Goal: Task Accomplishment & Management: Complete application form

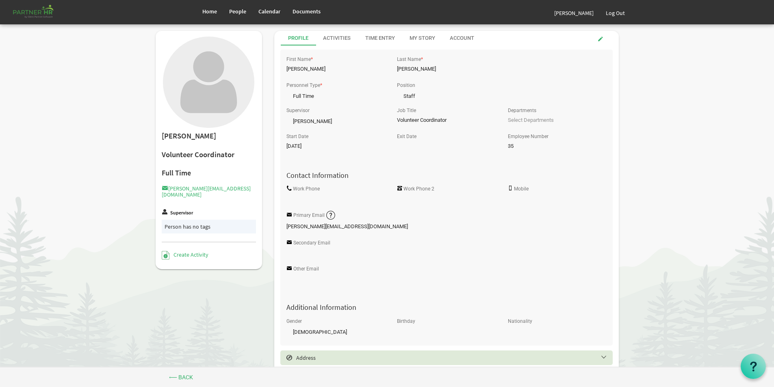
scroll to position [256, 0]
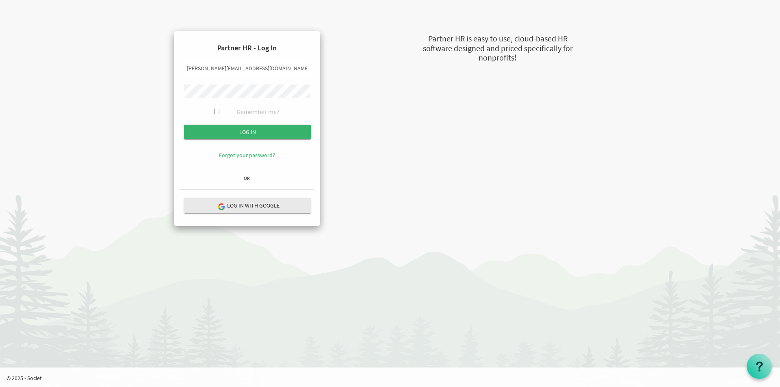
type input "[PERSON_NAME][EMAIL_ADDRESS][DOMAIN_NAME]"
click at [235, 131] on input "submit" at bounding box center [247, 132] width 127 height 15
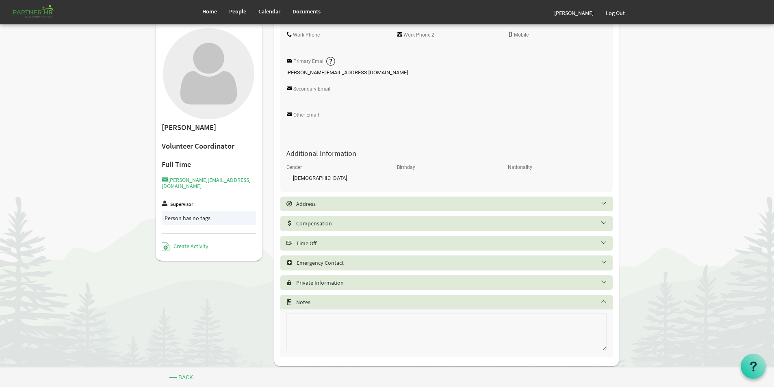
scroll to position [163, 0]
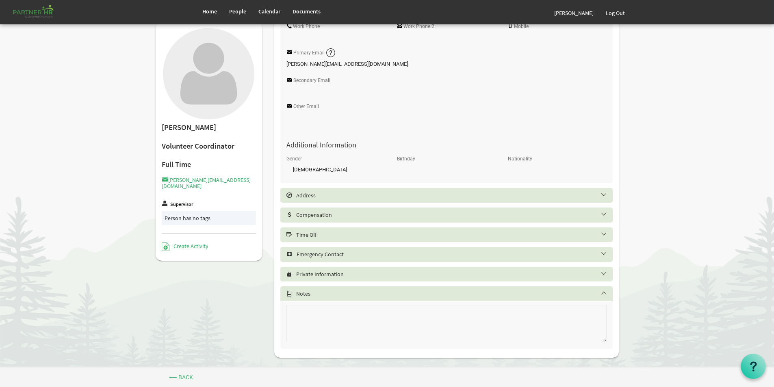
click at [315, 232] on h5 "Time Off" at bounding box center [453, 235] width 332 height 7
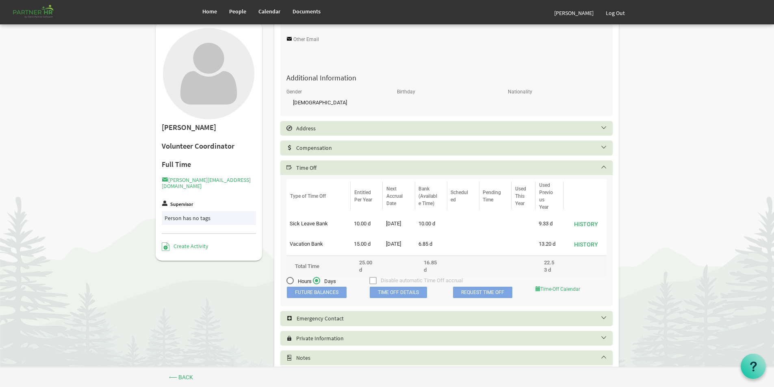
scroll to position [244, 0]
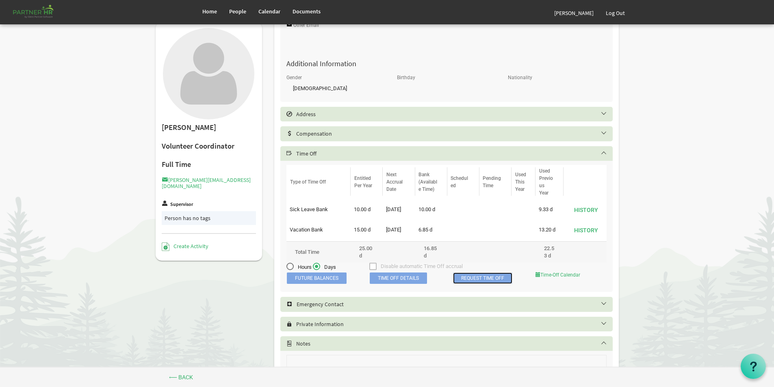
click at [463, 280] on link "Request Time Off" at bounding box center [482, 278] width 59 height 11
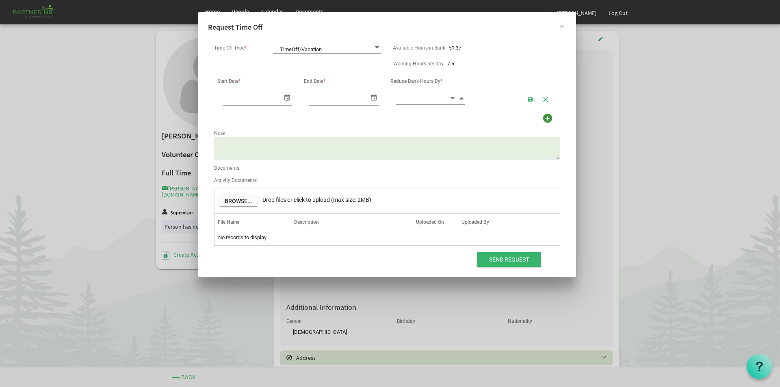
scroll to position [0, 9]
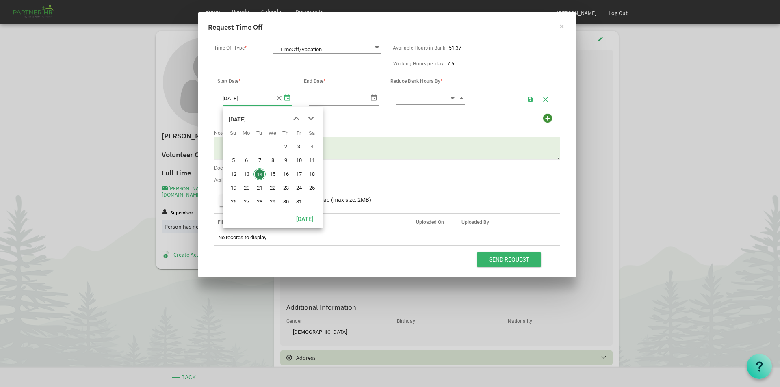
click at [285, 99] on span "select" at bounding box center [287, 97] width 10 height 12
click at [245, 202] on span "27" at bounding box center [247, 202] width 12 height 12
type input "10/27/2025"
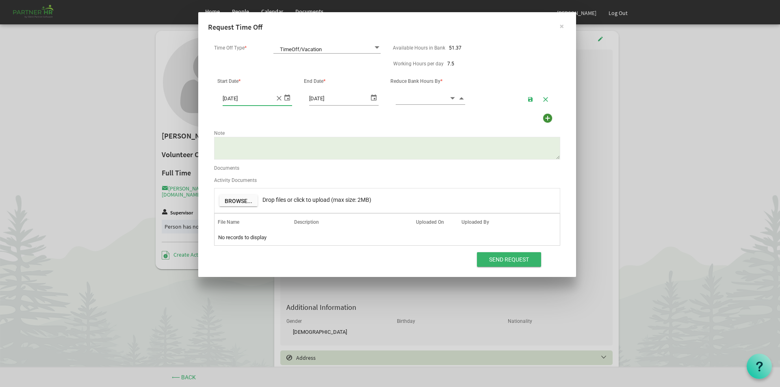
click at [375, 98] on span "select" at bounding box center [374, 97] width 10 height 12
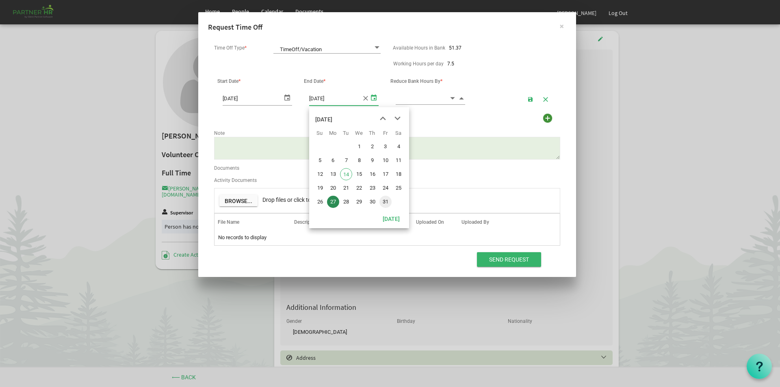
click at [385, 200] on span "31" at bounding box center [386, 202] width 12 height 12
type input "10/31/2025"
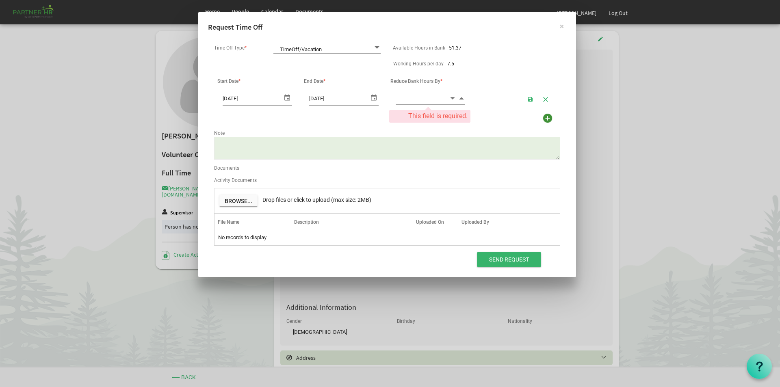
scroll to position [0, 0]
